Goal: Transaction & Acquisition: Purchase product/service

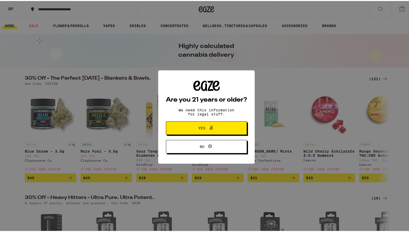
click at [199, 126] on span "Yes" at bounding box center [202, 127] width 7 height 4
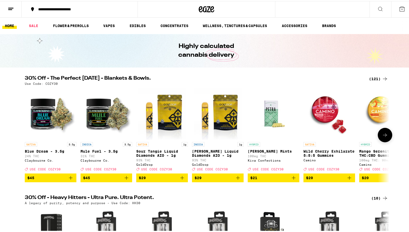
click at [385, 134] on icon at bounding box center [385, 134] width 6 height 6
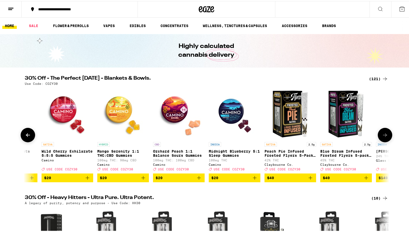
scroll to position [0, 307]
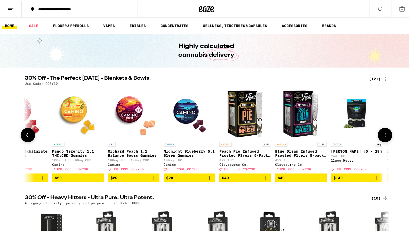
click at [385, 135] on icon at bounding box center [385, 134] width 6 height 6
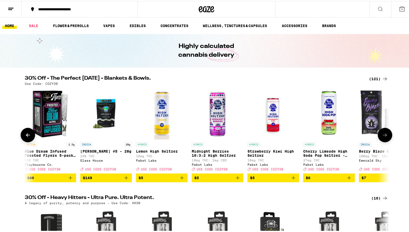
scroll to position [0, 614]
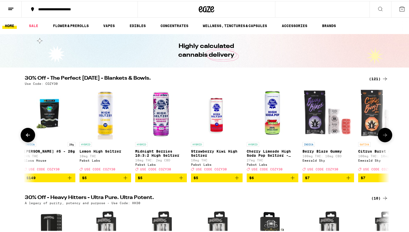
click at [385, 135] on icon at bounding box center [385, 134] width 6 height 6
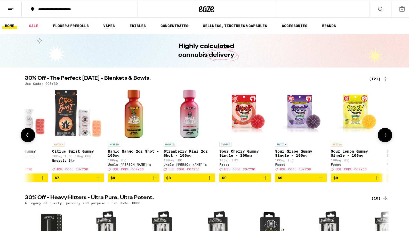
scroll to position [0, 922]
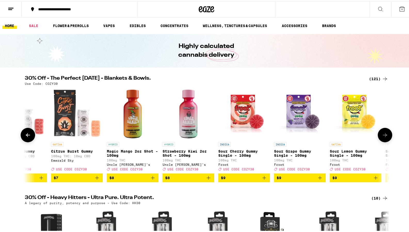
click at [385, 135] on icon at bounding box center [385, 134] width 6 height 6
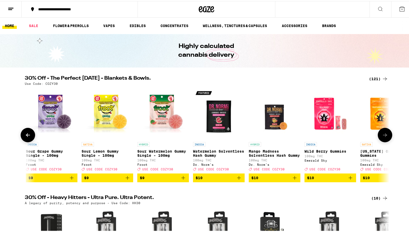
scroll to position [0, 1229]
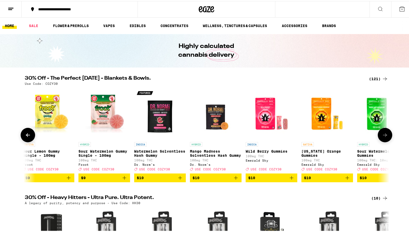
click at [385, 135] on icon at bounding box center [385, 134] width 6 height 6
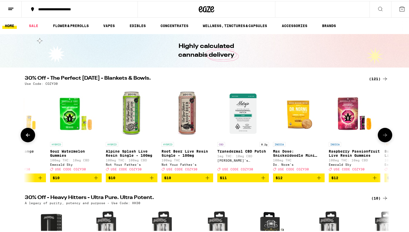
click at [385, 135] on icon at bounding box center [385, 134] width 6 height 6
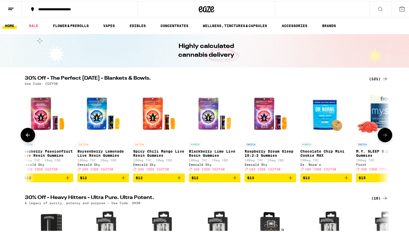
click at [385, 135] on icon at bounding box center [385, 134] width 6 height 6
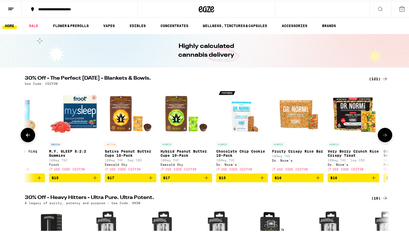
click at [82, 118] on img "Open page for M.Y. SLEEP 5:2:2 Gummies from Froot" at bounding box center [75, 113] width 52 height 52
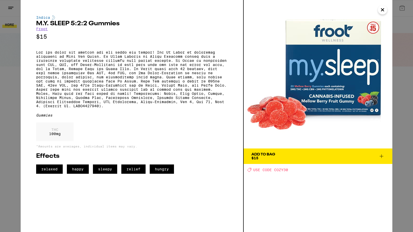
click at [382, 9] on icon "Close" at bounding box center [382, 10] width 3 height 3
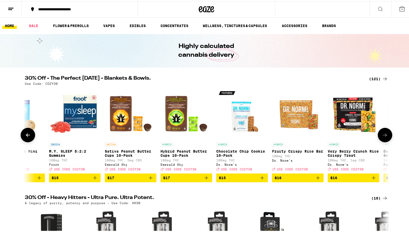
click at [385, 136] on icon at bounding box center [385, 134] width 6 height 6
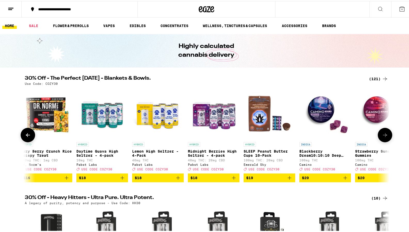
click at [384, 136] on icon at bounding box center [385, 134] width 6 height 6
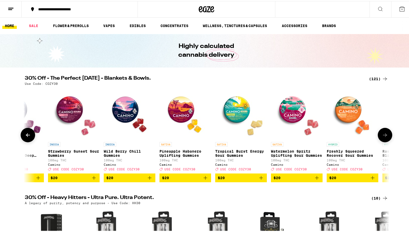
click at [289, 180] on span "$20" at bounding box center [297, 177] width 46 height 6
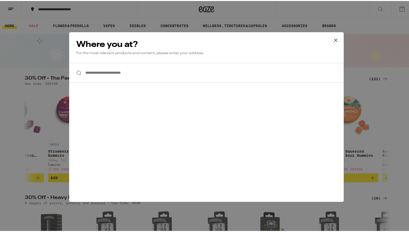
click at [334, 38] on icon at bounding box center [335, 39] width 3 height 3
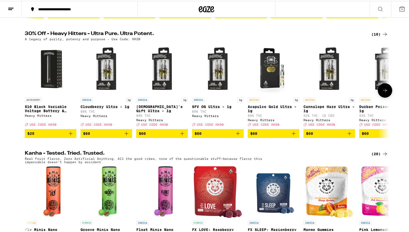
scroll to position [222, 0]
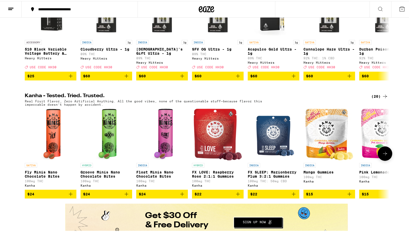
click at [278, 178] on p "FX SLEEP: Marionberry Plum 3:2:1 Gummies" at bounding box center [274, 173] width 52 height 8
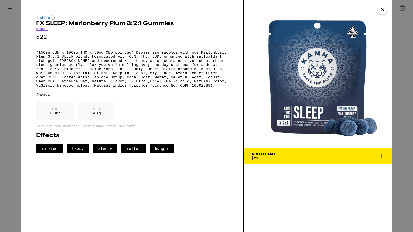
click at [279, 156] on span "Add To Bag $22" at bounding box center [317, 156] width 133 height 7
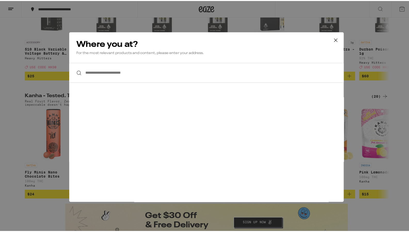
click at [97, 74] on input "**********" at bounding box center [206, 72] width 275 height 20
